Goal: Navigation & Orientation: Understand site structure

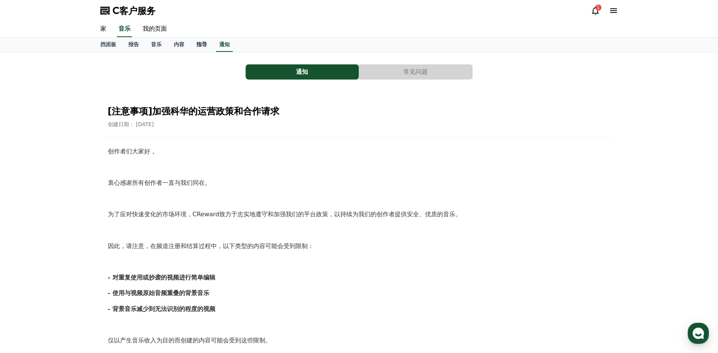
click at [203, 42] on font "指导" at bounding box center [201, 44] width 11 height 6
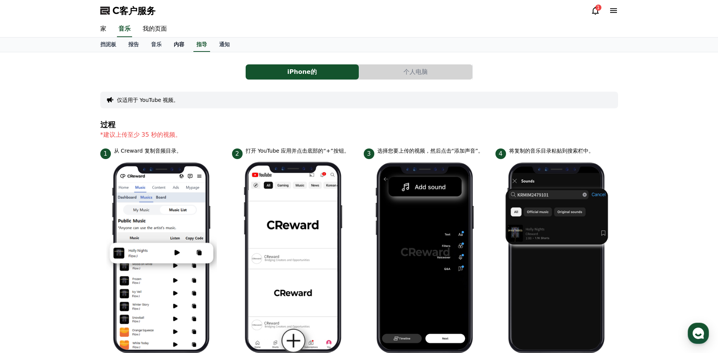
click at [180, 44] on font "内容" at bounding box center [179, 44] width 11 height 6
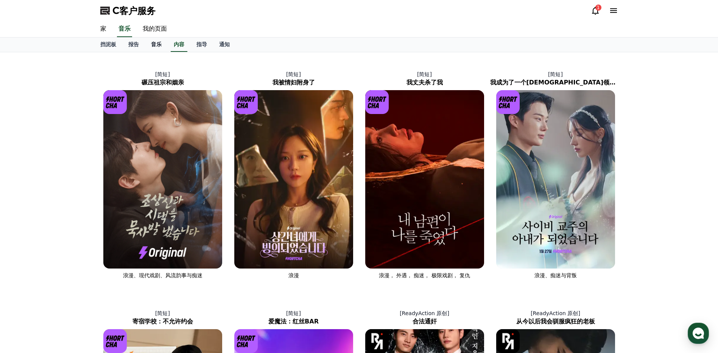
click at [159, 46] on font "音乐" at bounding box center [156, 44] width 11 height 6
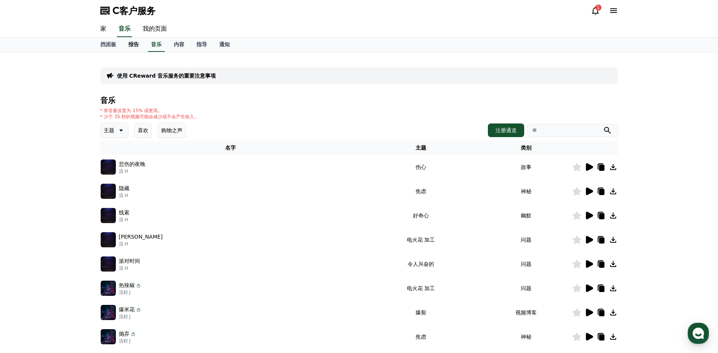
click at [129, 45] on font "报告" at bounding box center [133, 44] width 11 height 6
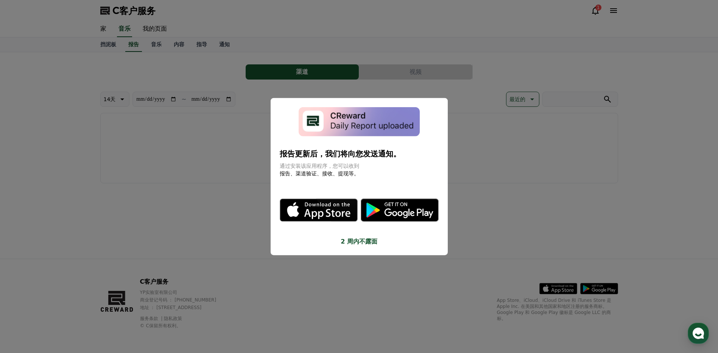
click at [216, 142] on button "关闭模态" at bounding box center [359, 176] width 718 height 353
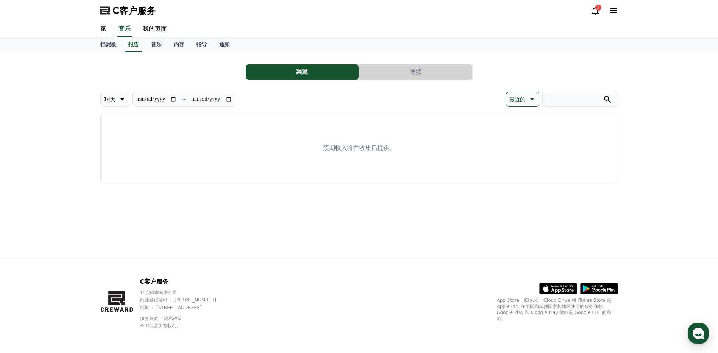
click at [377, 72] on button "视频" at bounding box center [415, 71] width 113 height 15
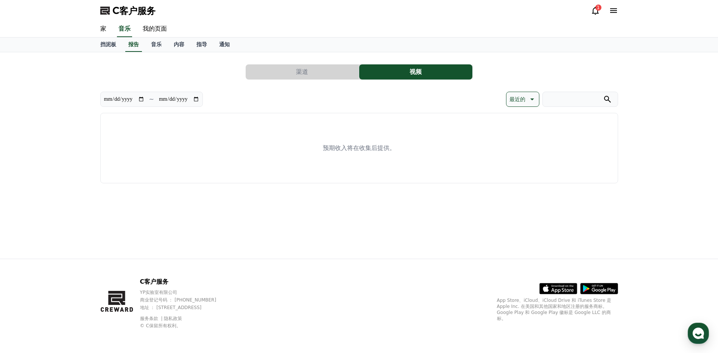
click at [336, 69] on button "渠道" at bounding box center [302, 71] width 113 height 15
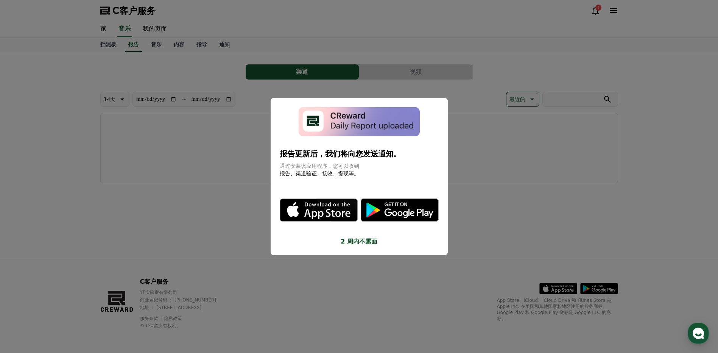
click at [235, 141] on button "关闭模态" at bounding box center [359, 176] width 718 height 353
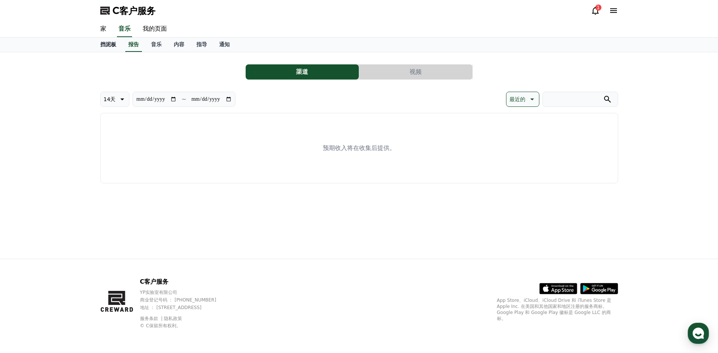
click at [109, 44] on font "挡泥板" at bounding box center [108, 44] width 16 height 6
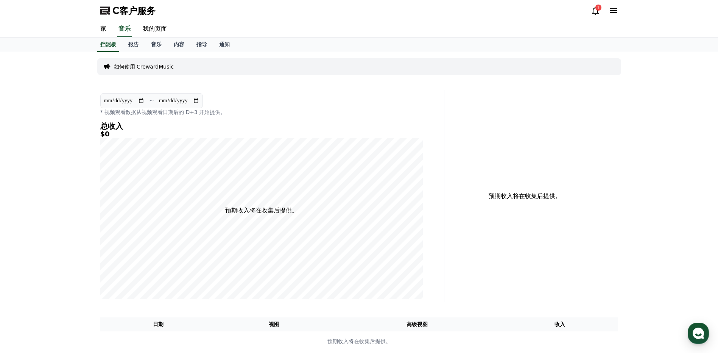
click at [593, 9] on icon at bounding box center [595, 10] width 9 height 9
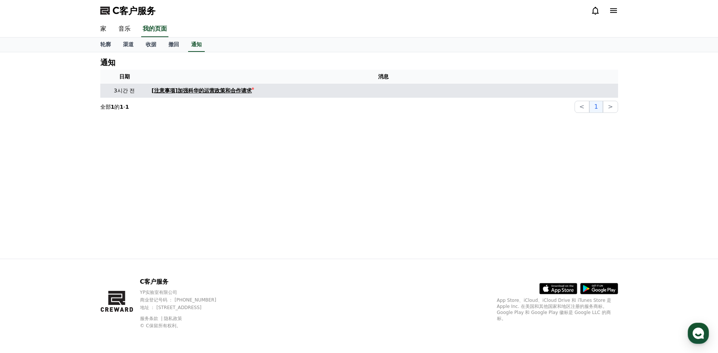
click at [236, 89] on font "[注意事项]加强科华的运营政策和合作请求" at bounding box center [202, 90] width 100 height 6
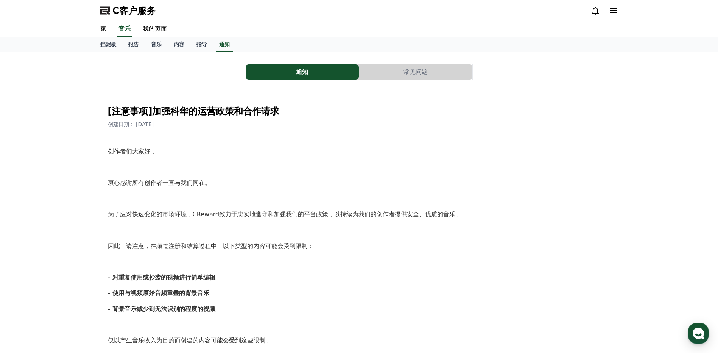
click at [419, 100] on div "[注意事项]加强科华的运营政策和合作请求 创建日期： [DATE]" at bounding box center [359, 113] width 502 height 29
click at [584, 99] on div "[注意事项]加强科华的运营政策和合作请求 创建日期： [DATE] 创作者们大家好， 衷心感谢所有创作者一直与我们同在。 为了应对快速变化的市场环境，CRew…" at bounding box center [358, 344] width 505 height 492
click at [493, 108] on h2 "[注意事项]加强科华的运营政策和合作请求" at bounding box center [359, 111] width 502 height 12
click at [590, 97] on div "[注意事项]加强科华的运营政策和合作请求 创建日期： [DATE] 创作者们大家好， 衷心感谢所有创作者一直与我们同在。 为了应对快速变化的市场环境，CRew…" at bounding box center [358, 344] width 511 height 498
click at [110, 42] on font "挡泥板" at bounding box center [108, 44] width 16 height 6
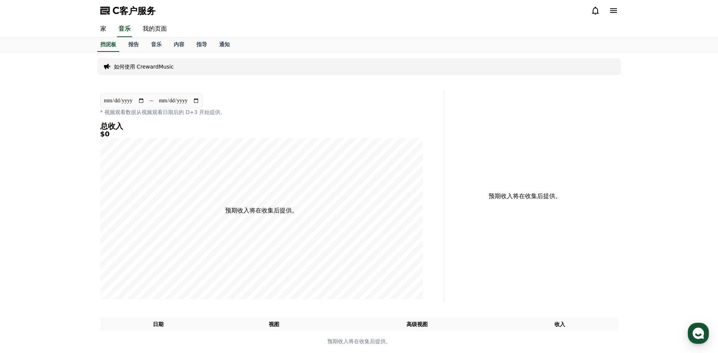
click at [49, 170] on div "**********" at bounding box center [359, 204] width 718 height 305
click at [225, 45] on font "通知" at bounding box center [224, 44] width 11 height 6
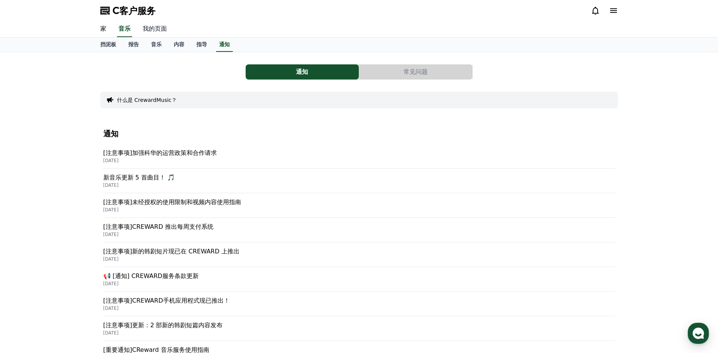
click at [157, 30] on link "我的页面" at bounding box center [155, 29] width 36 height 16
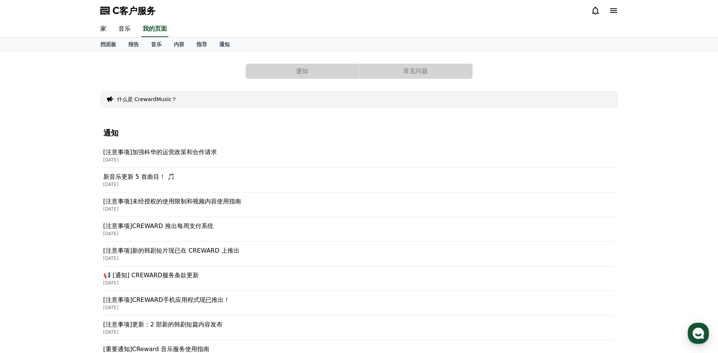
select select "**********"
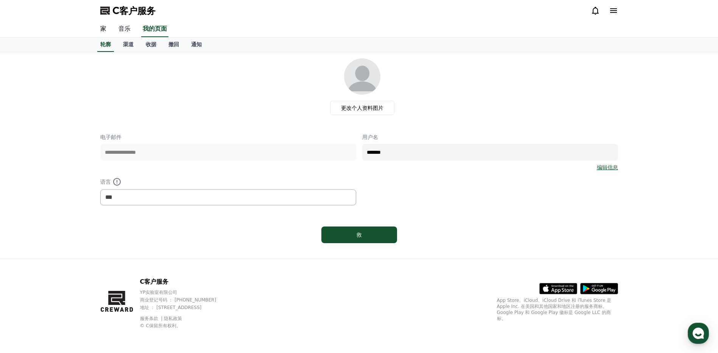
click at [125, 31] on link "音乐" at bounding box center [124, 29] width 24 height 16
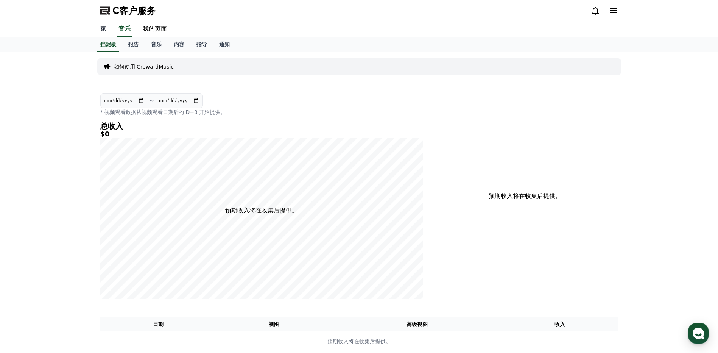
click at [99, 29] on link "家" at bounding box center [103, 29] width 18 height 16
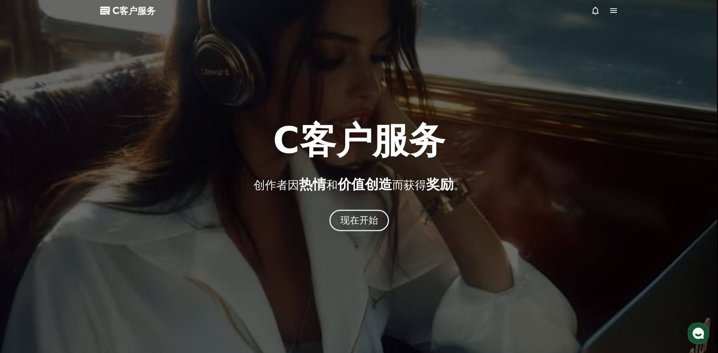
click at [369, 220] on font "现在开始" at bounding box center [359, 220] width 38 height 11
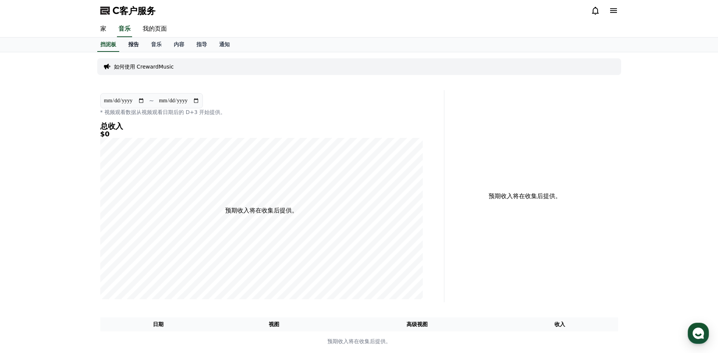
click at [134, 42] on font "报告" at bounding box center [133, 44] width 11 height 6
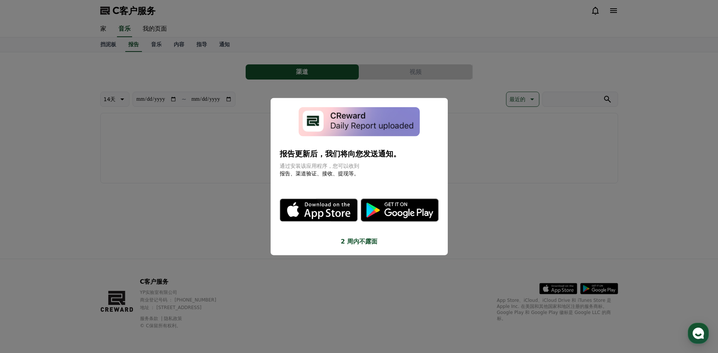
click at [170, 154] on button "关闭模态" at bounding box center [359, 176] width 718 height 353
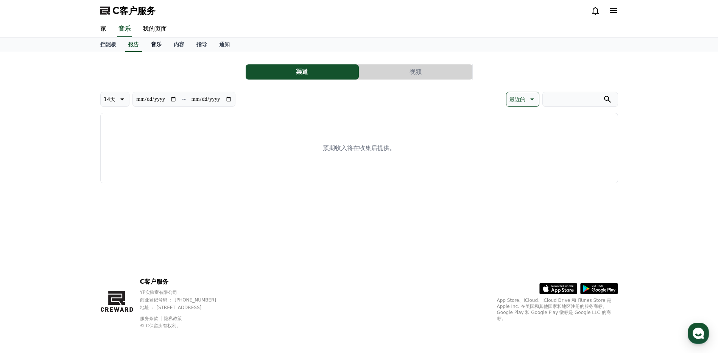
click at [158, 45] on font "音乐" at bounding box center [156, 44] width 11 height 6
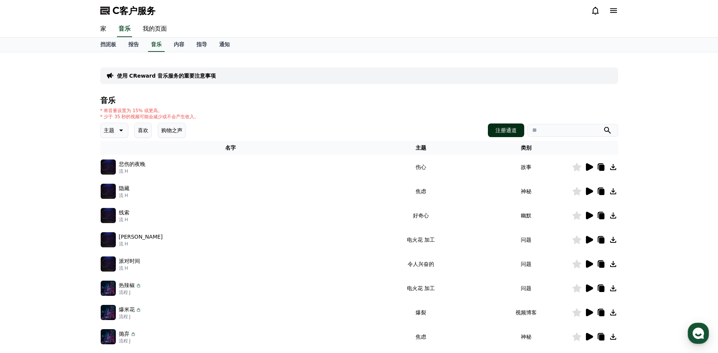
click at [509, 129] on font "注册通道" at bounding box center [505, 130] width 21 height 8
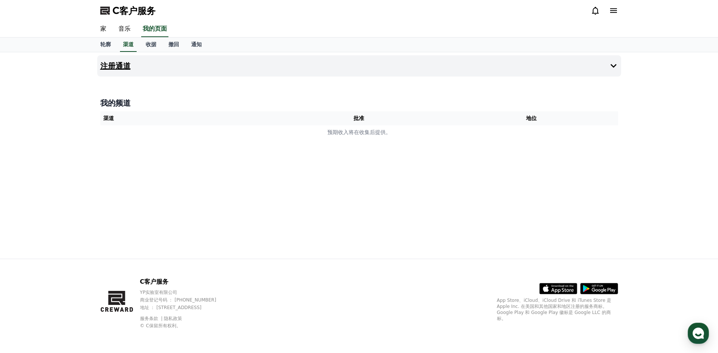
click at [609, 66] on icon at bounding box center [613, 65] width 9 height 9
